Goal: Task Accomplishment & Management: Manage account settings

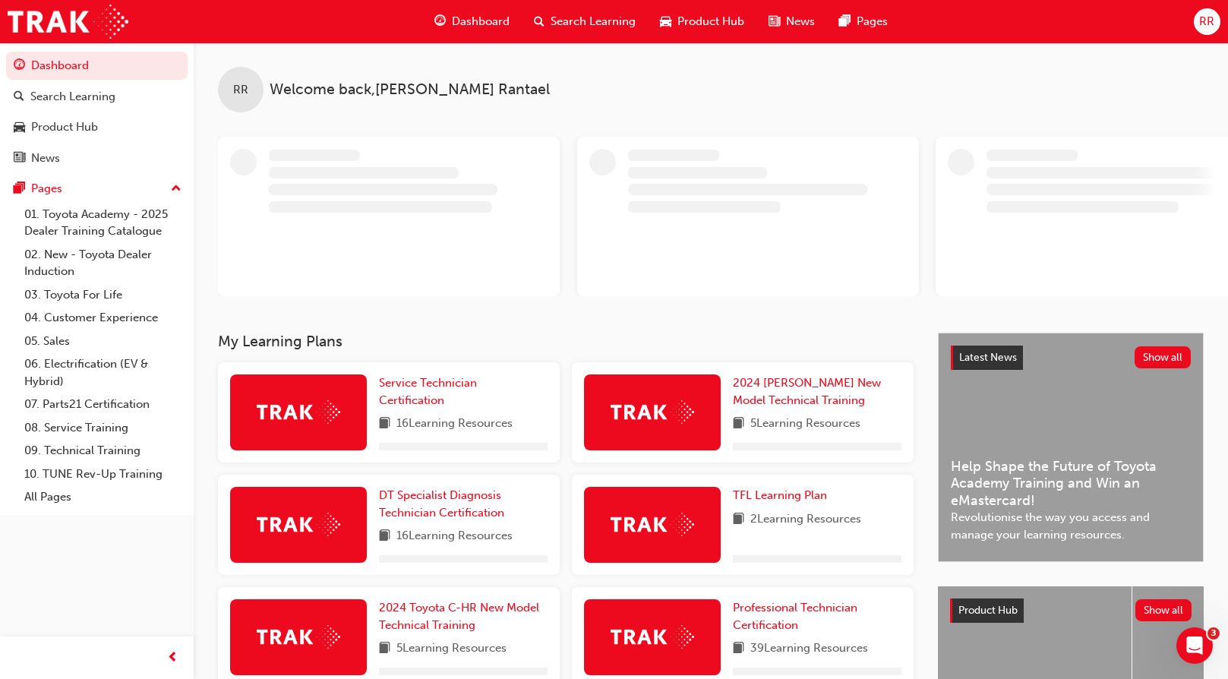
click at [1216, 17] on div "RR" at bounding box center [1207, 21] width 27 height 27
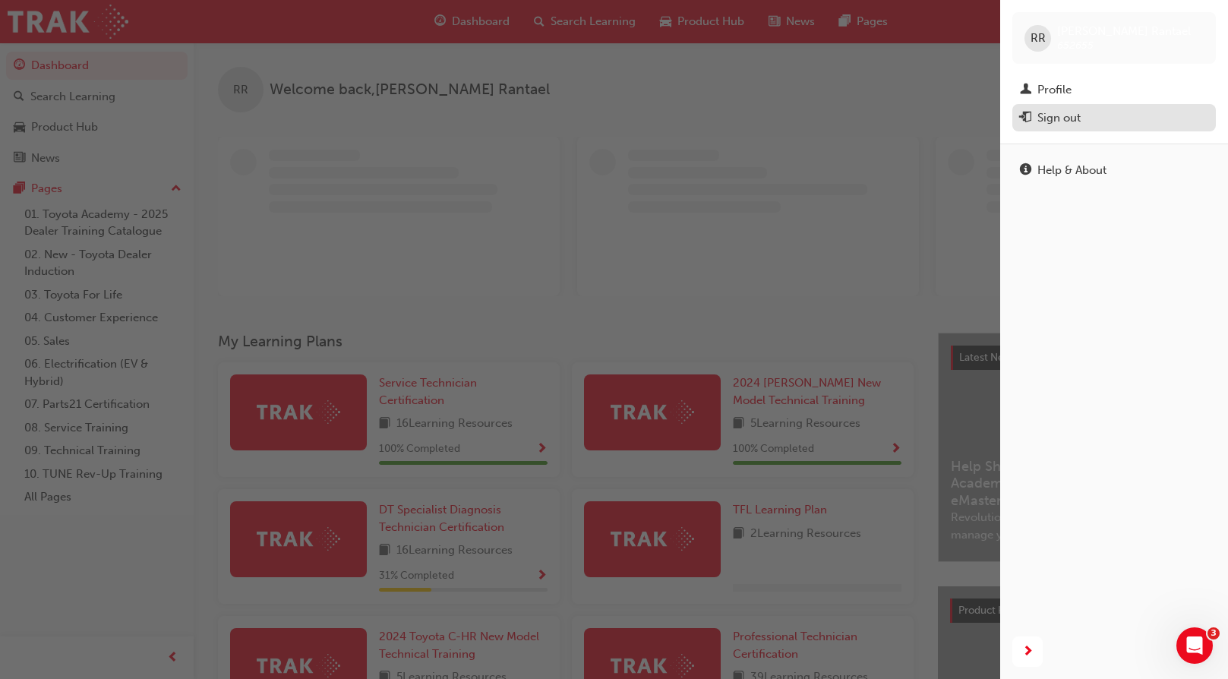
click at [1068, 119] on div "Sign out" at bounding box center [1058, 117] width 43 height 17
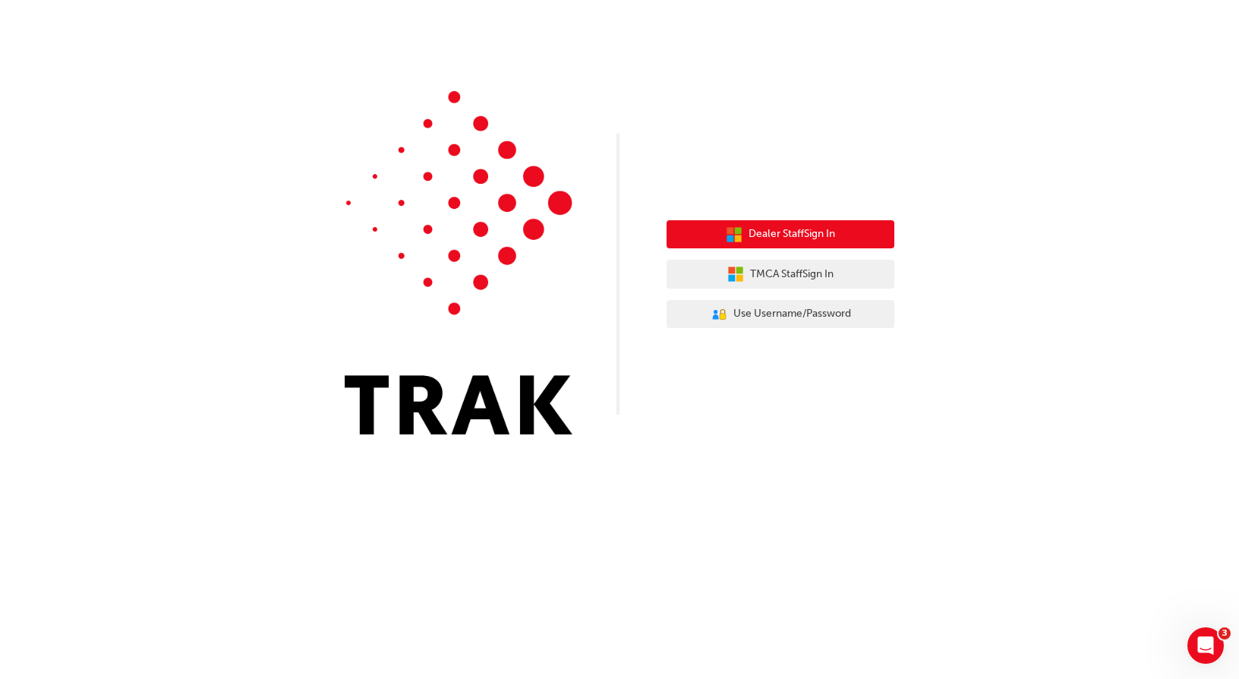
click at [791, 242] on span "Dealer Staff Sign In" at bounding box center [792, 234] width 87 height 17
